Goal: Navigation & Orientation: Find specific page/section

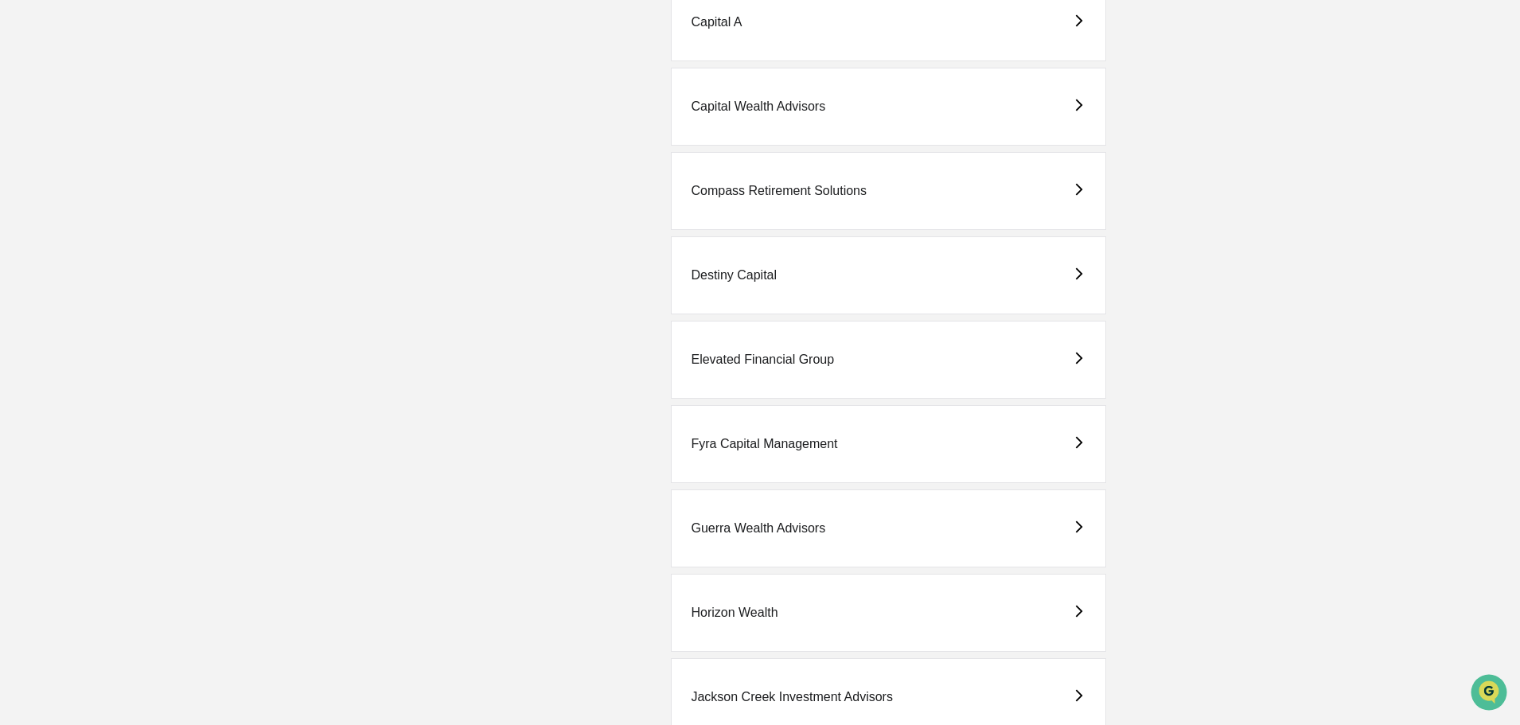
scroll to position [796, 0]
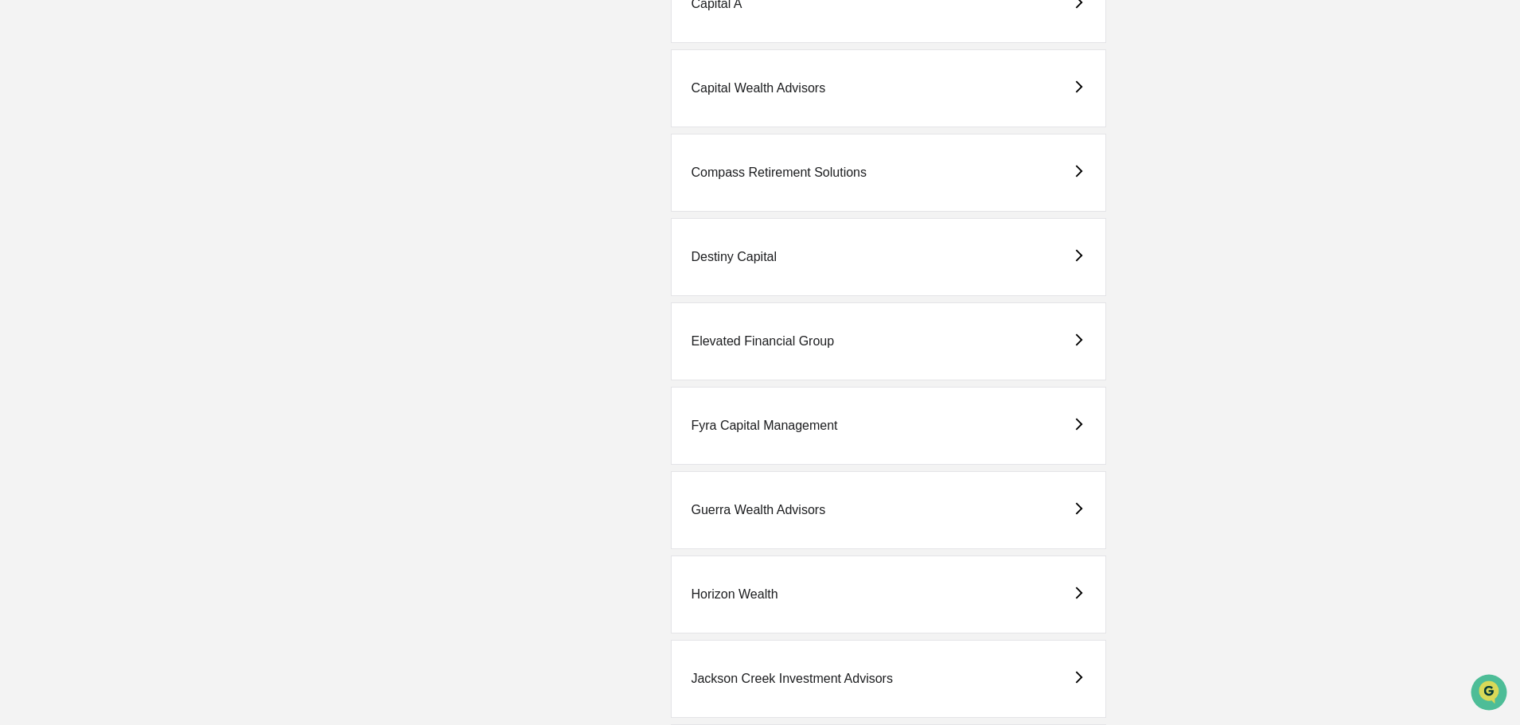
click at [758, 421] on div "Fyra Capital Management" at bounding box center [764, 426] width 146 height 14
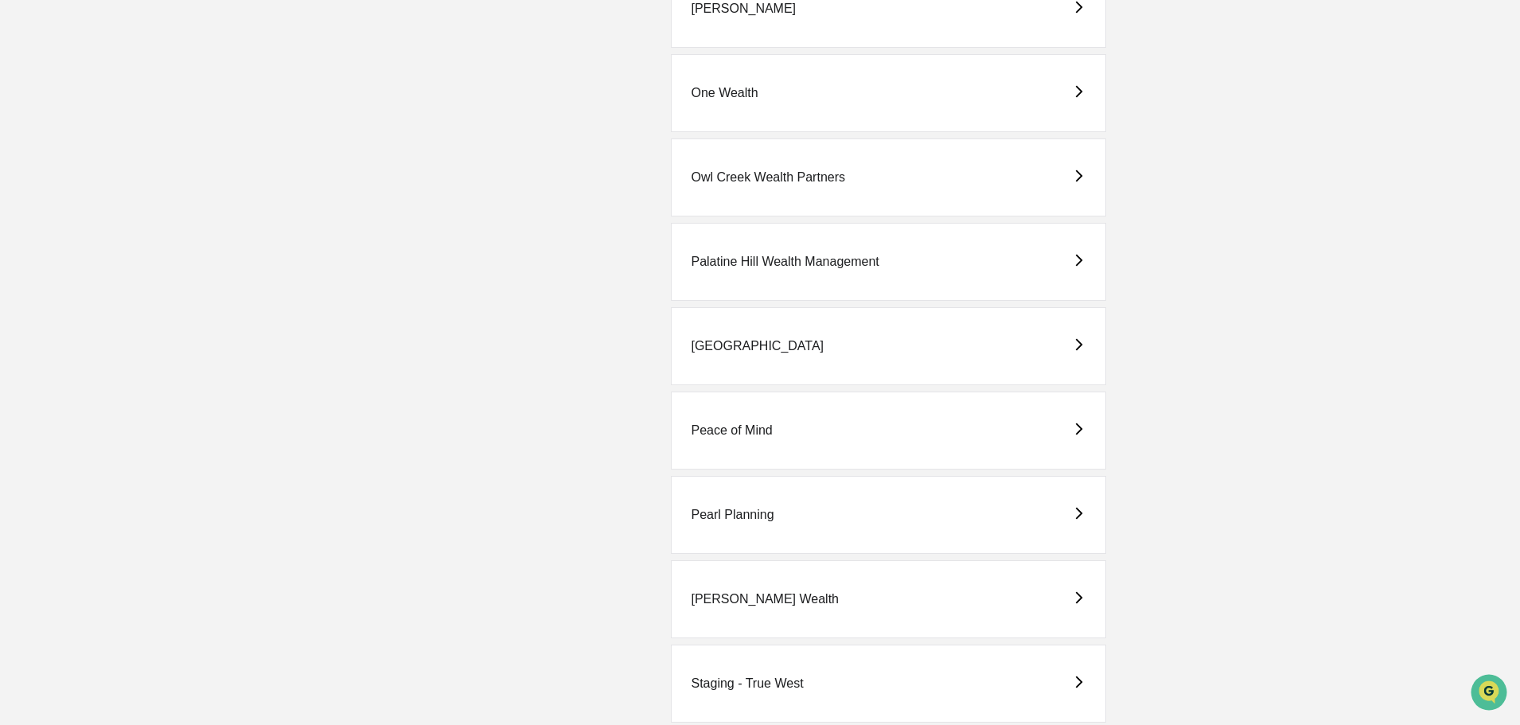
scroll to position [1671, 0]
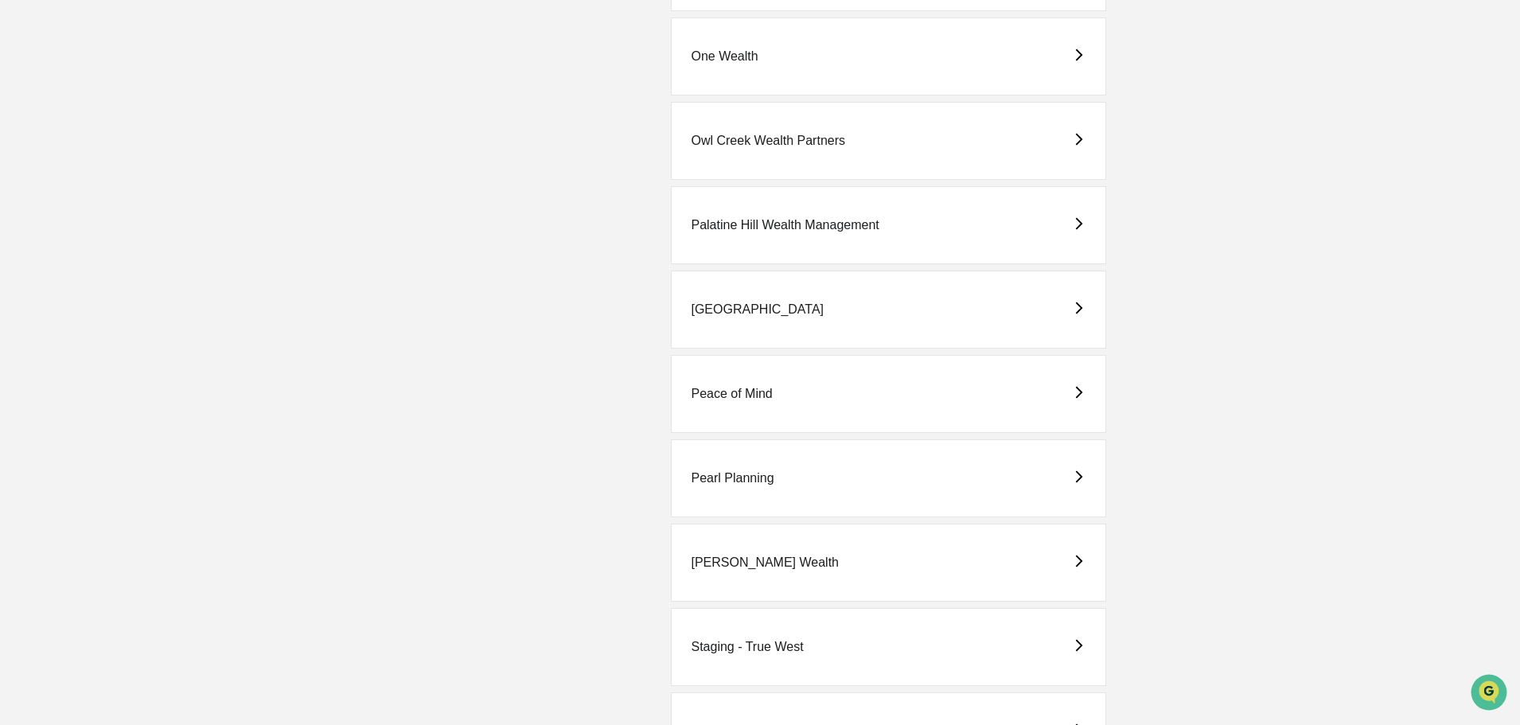
click at [717, 482] on div "Pearl Planning" at bounding box center [732, 478] width 83 height 14
